Goal: Communication & Community: Share content

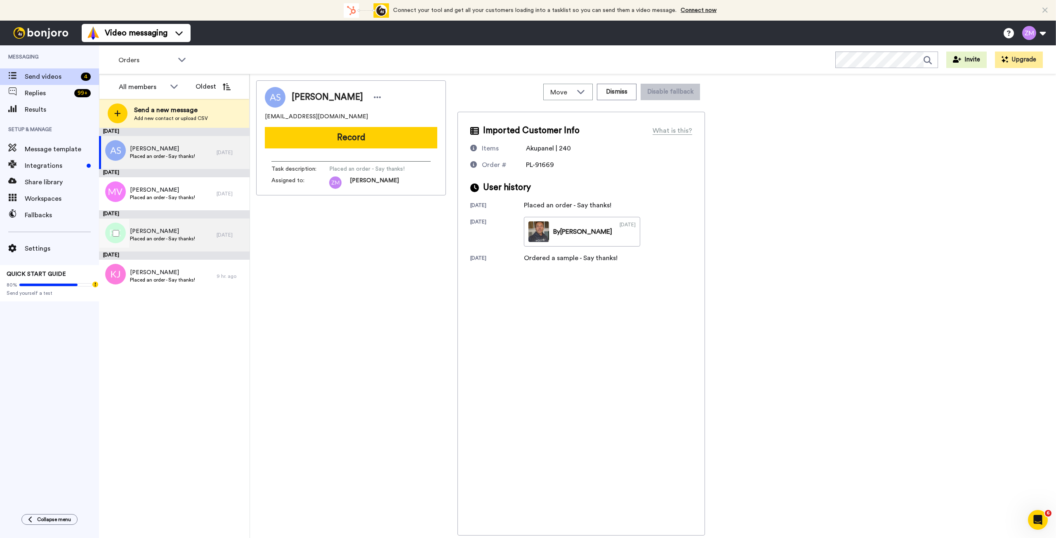
click at [168, 233] on span "[PERSON_NAME]" at bounding box center [162, 231] width 65 height 8
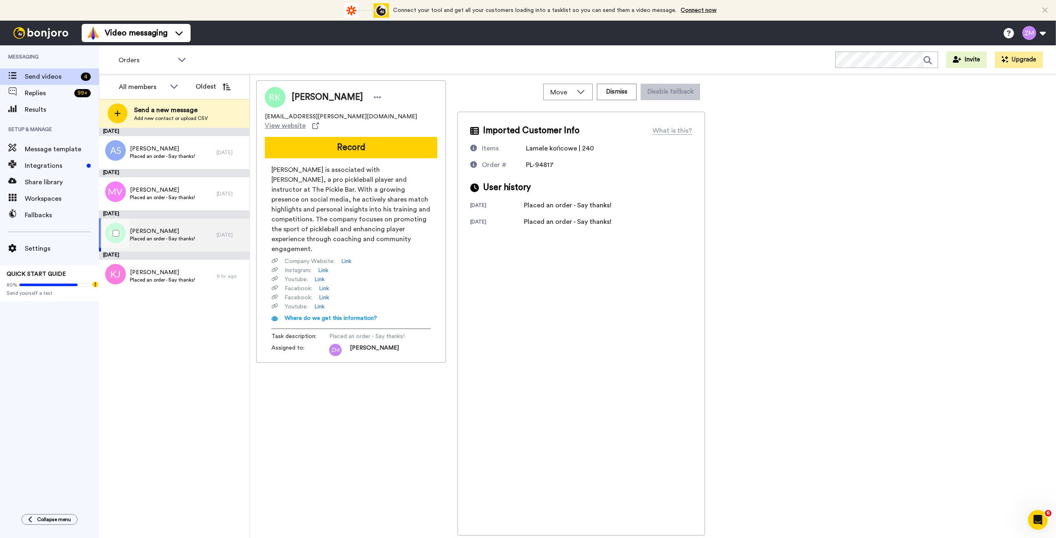
click at [181, 238] on span "Placed an order - Say thanks!" at bounding box center [162, 238] width 65 height 7
click at [170, 239] on span "Placed an order - Say thanks!" at bounding box center [162, 238] width 65 height 7
click at [360, 139] on button "Record" at bounding box center [351, 147] width 172 height 21
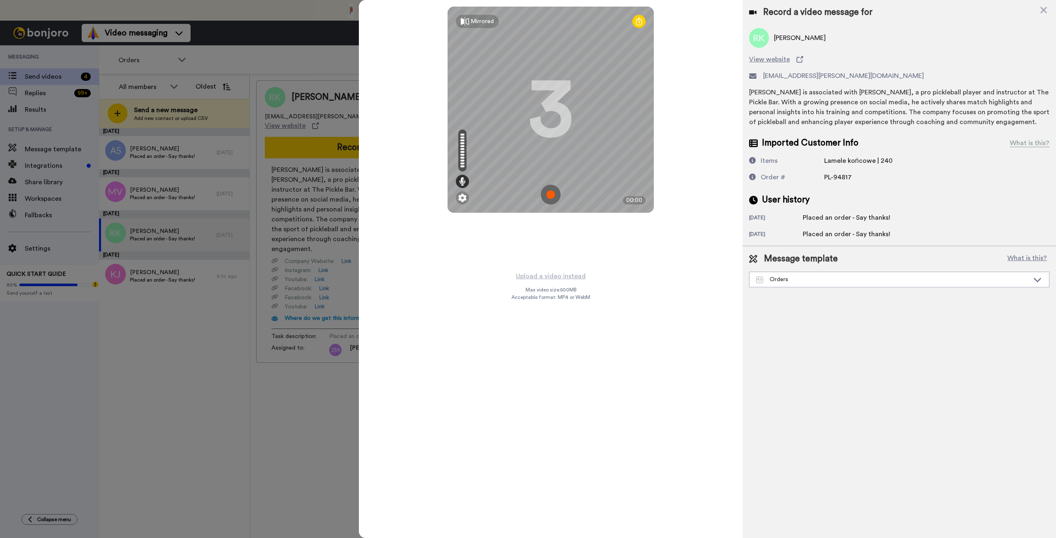
click at [551, 195] on img at bounding box center [551, 195] width 20 height 20
click at [551, 197] on img at bounding box center [551, 195] width 20 height 20
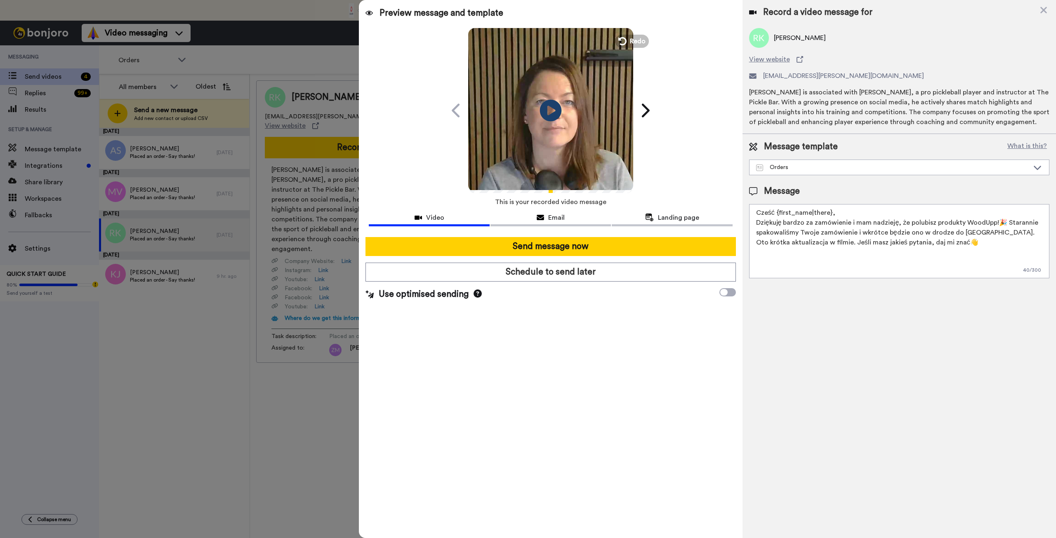
click at [550, 111] on icon "Play/Pause" at bounding box center [551, 110] width 22 height 39
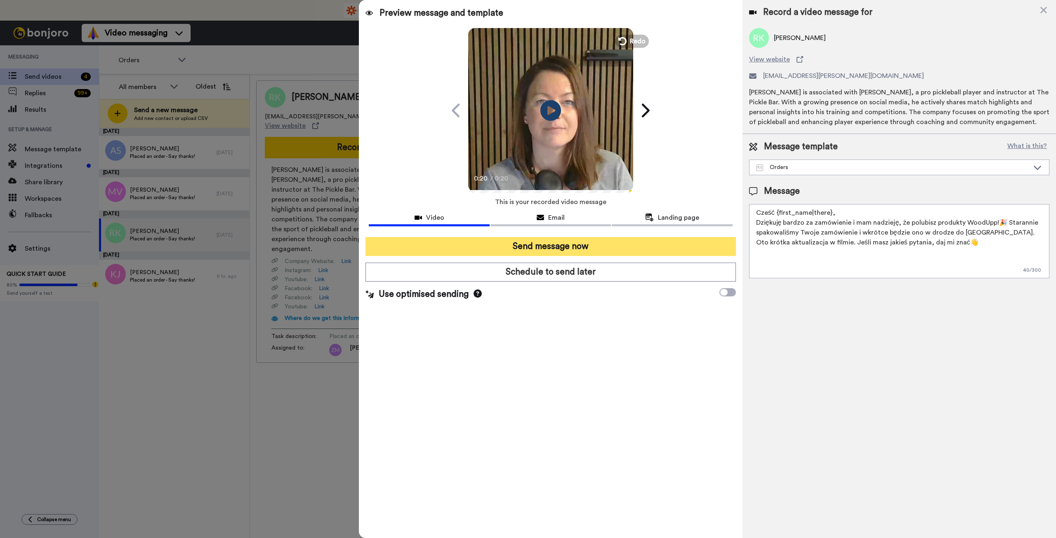
click at [581, 247] on button "Send message now" at bounding box center [550, 246] width 370 height 19
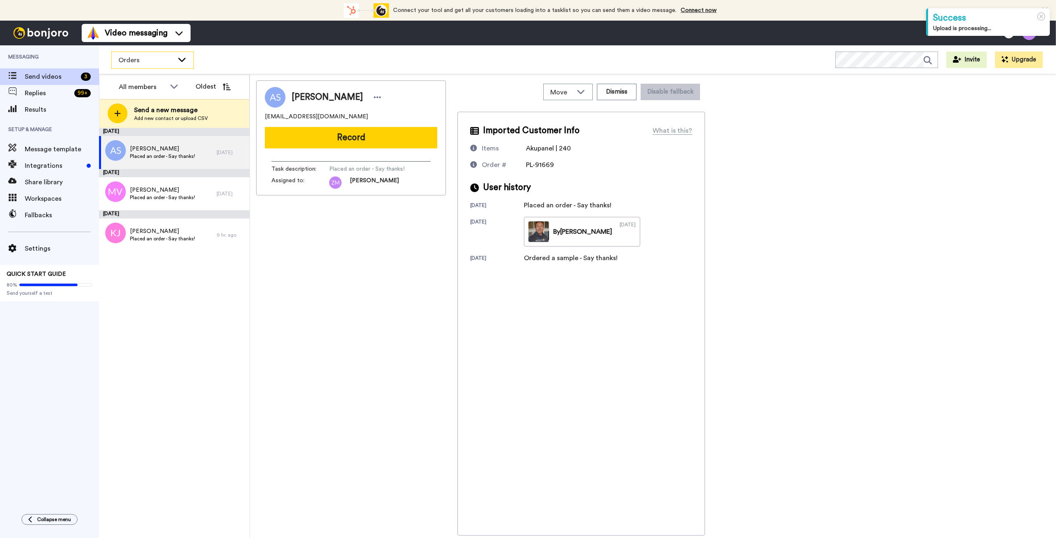
click at [184, 60] on icon at bounding box center [182, 59] width 10 height 8
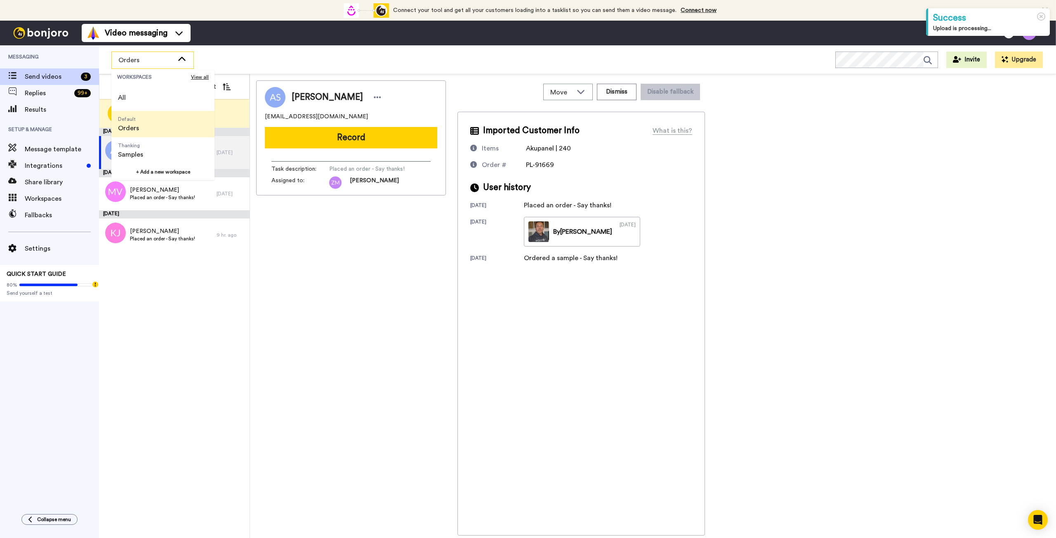
click at [184, 60] on icon at bounding box center [181, 58] width 7 height 4
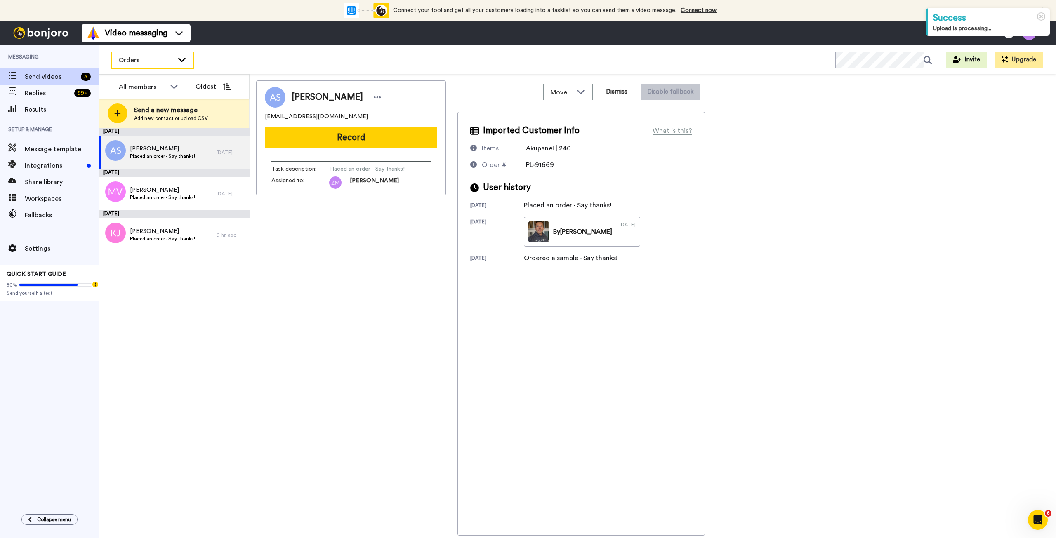
click at [184, 60] on icon at bounding box center [182, 59] width 10 height 8
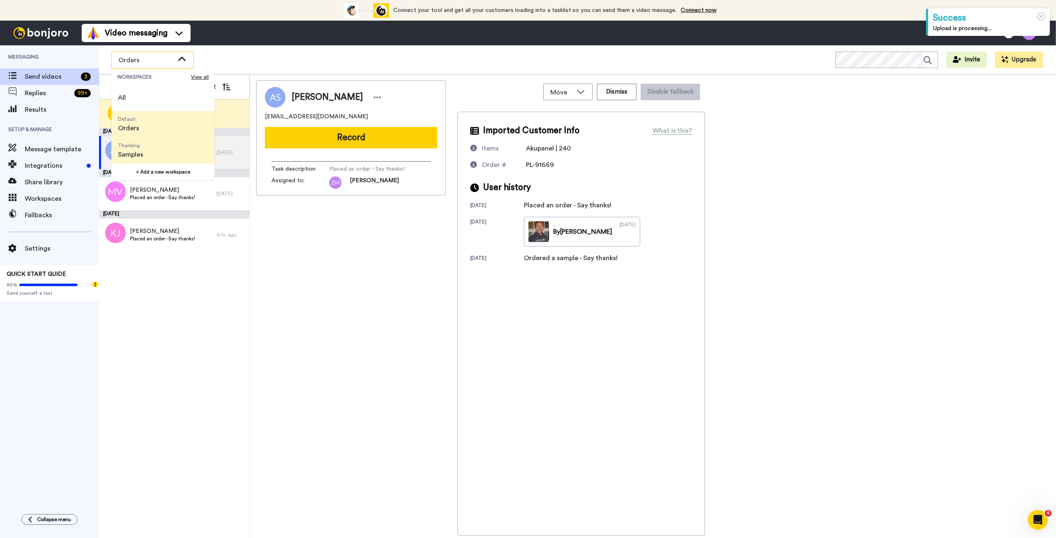
click at [146, 156] on span "Thanking Samples" at bounding box center [130, 150] width 38 height 26
